Goal: Information Seeking & Learning: Learn about a topic

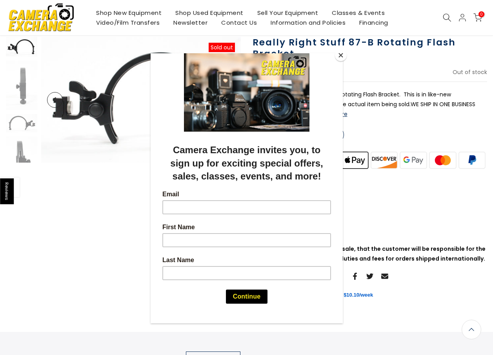
scroll to position [54, 0]
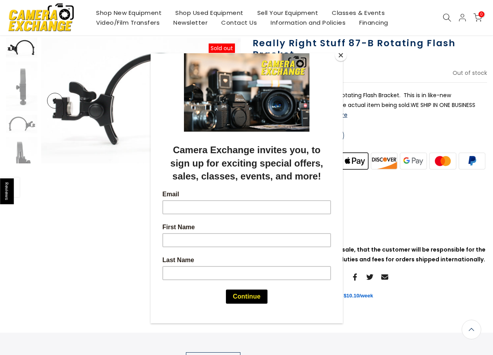
click at [62, 112] on div at bounding box center [246, 177] width 493 height 355
click at [17, 154] on div at bounding box center [246, 177] width 493 height 355
drag, startPoint x: 16, startPoint y: 162, endPoint x: 26, endPoint y: 133, distance: 30.2
click at [22, 145] on div at bounding box center [246, 177] width 493 height 355
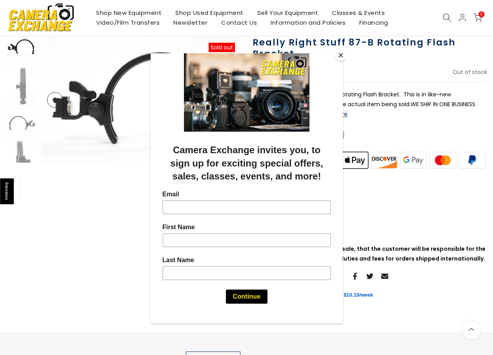
scroll to position [54, 0]
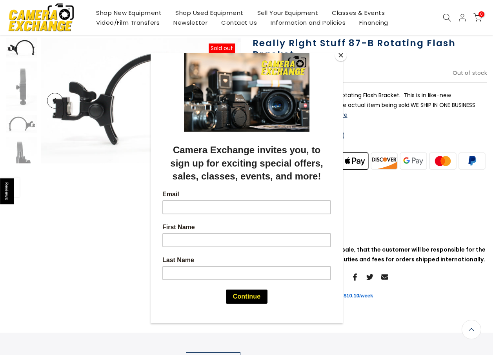
click at [338, 56] on button "Close" at bounding box center [341, 55] width 12 height 12
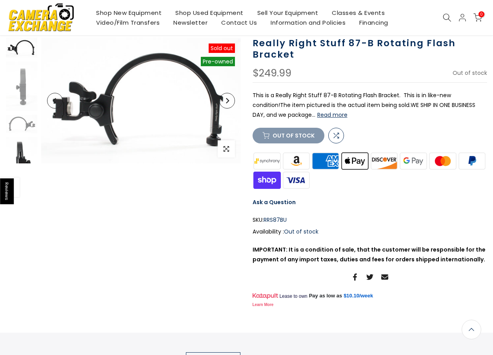
click at [20, 154] on img at bounding box center [21, 160] width 31 height 47
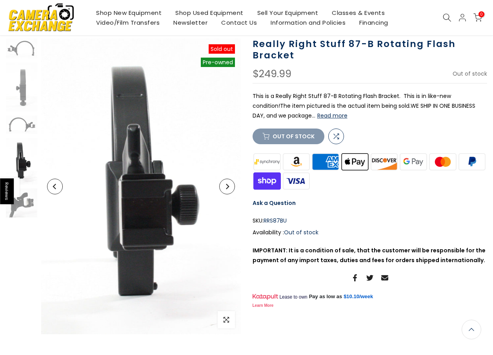
scroll to position [54, 0]
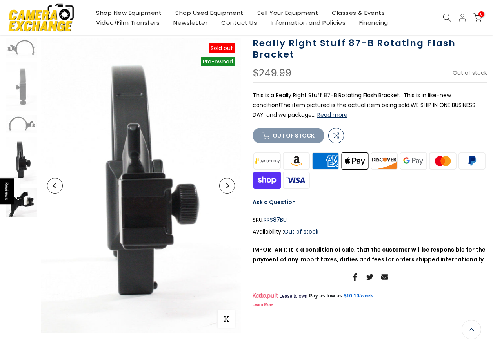
click at [24, 202] on img at bounding box center [21, 202] width 31 height 29
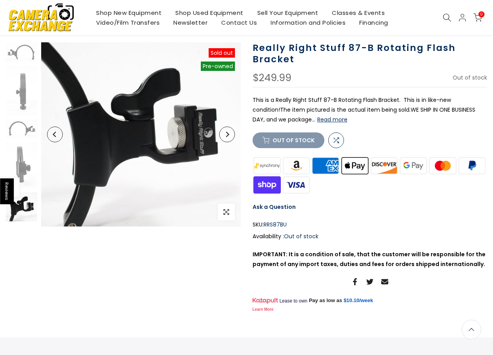
scroll to position [33, 0]
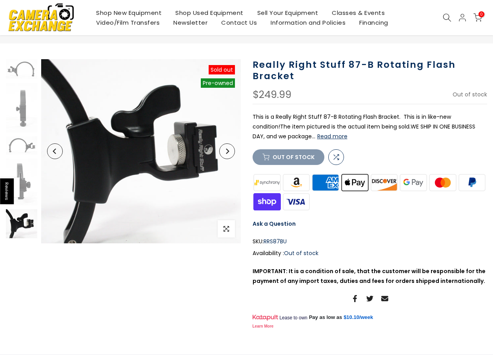
click at [332, 134] on button "Read more" at bounding box center [332, 136] width 30 height 7
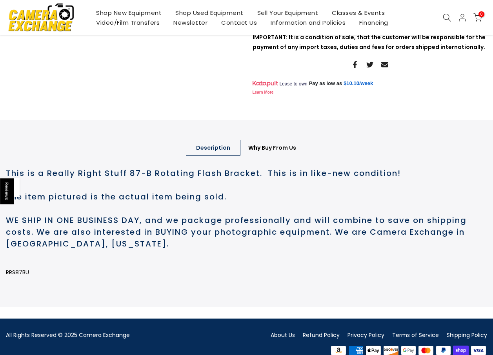
scroll to position [280, 0]
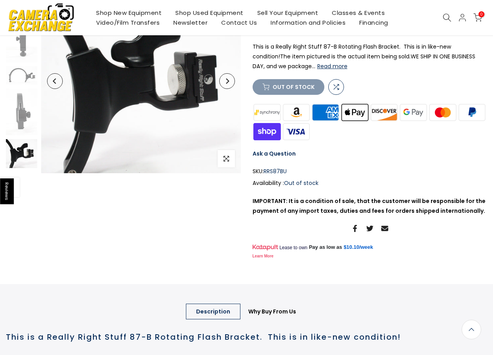
click at [329, 66] on button "Read more" at bounding box center [332, 66] width 30 height 7
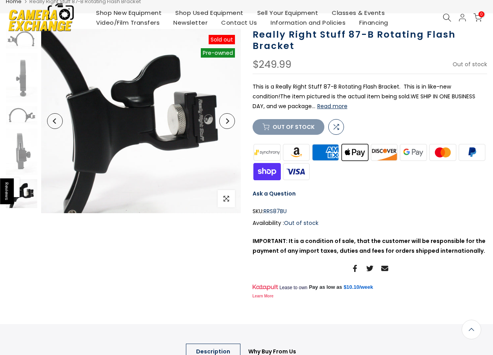
scroll to position [0, 0]
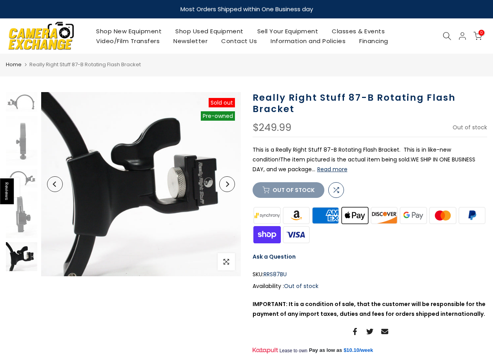
click at [224, 190] on button "Next" at bounding box center [227, 184] width 16 height 16
